Goal: Check status: Check status

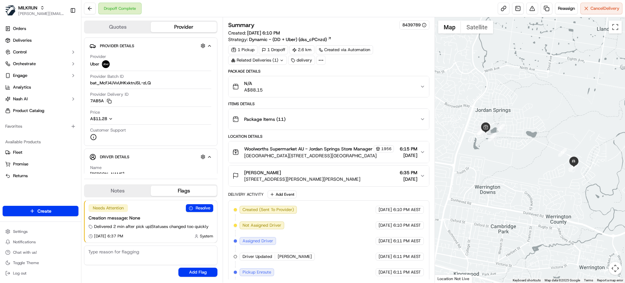
drag, startPoint x: 231, startPoint y: 78, endPoint x: 363, endPoint y: 187, distance: 171.0
click at [363, 187] on div "Package Details N/A A$88.15 Items Details Package Items ( 11 ) Location Details…" at bounding box center [328, 222] width 201 height 306
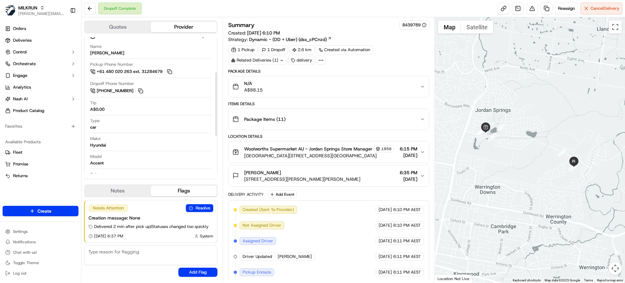
scroll to position [156, 0]
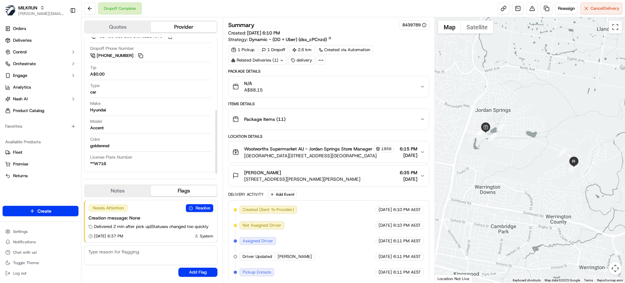
drag, startPoint x: 216, startPoint y: 67, endPoint x: 234, endPoint y: 165, distance: 100.2
click at [217, 165] on div at bounding box center [216, 141] width 2 height 63
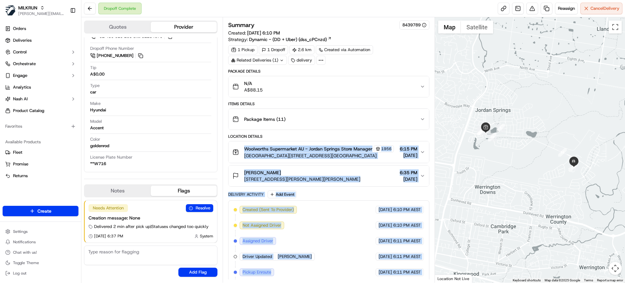
scroll to position [102, 0]
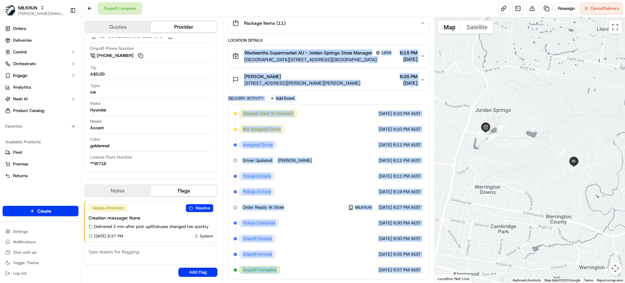
drag, startPoint x: 237, startPoint y: 145, endPoint x: 431, endPoint y: 302, distance: 248.7
click at [431, 282] on html "MILKRUN miguel.nooroa@woolworths.co.nz Toggle Sidebar Orders Deliveries Control…" at bounding box center [312, 141] width 625 height 283
click at [427, 223] on div "Created (Sent To Provider) Uber 15/09/2025 6:10 PM AEST Not Assigned Driver Ube…" at bounding box center [328, 191] width 201 height 175
